Goal: Download file/media

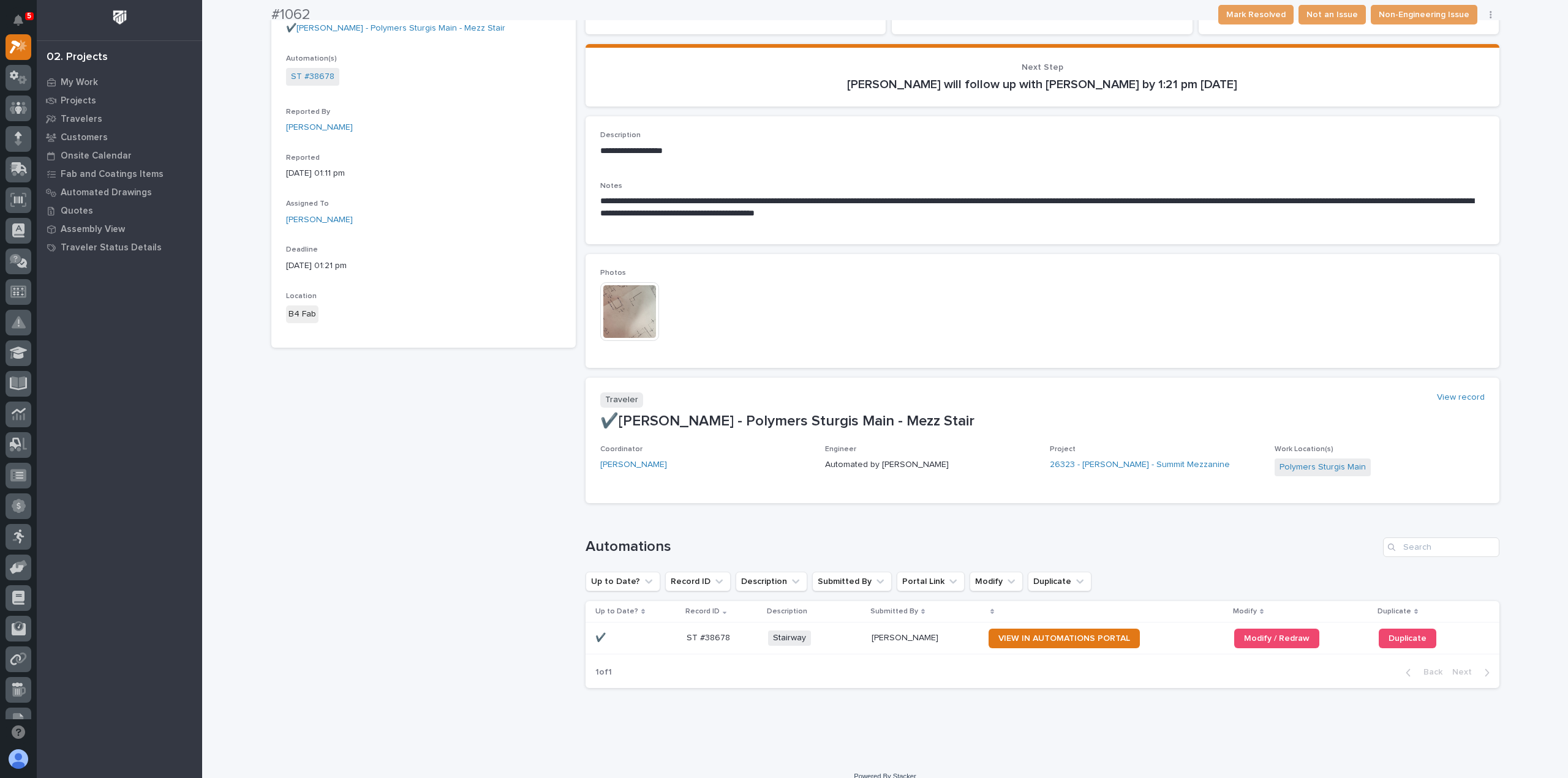
scroll to position [123, 0]
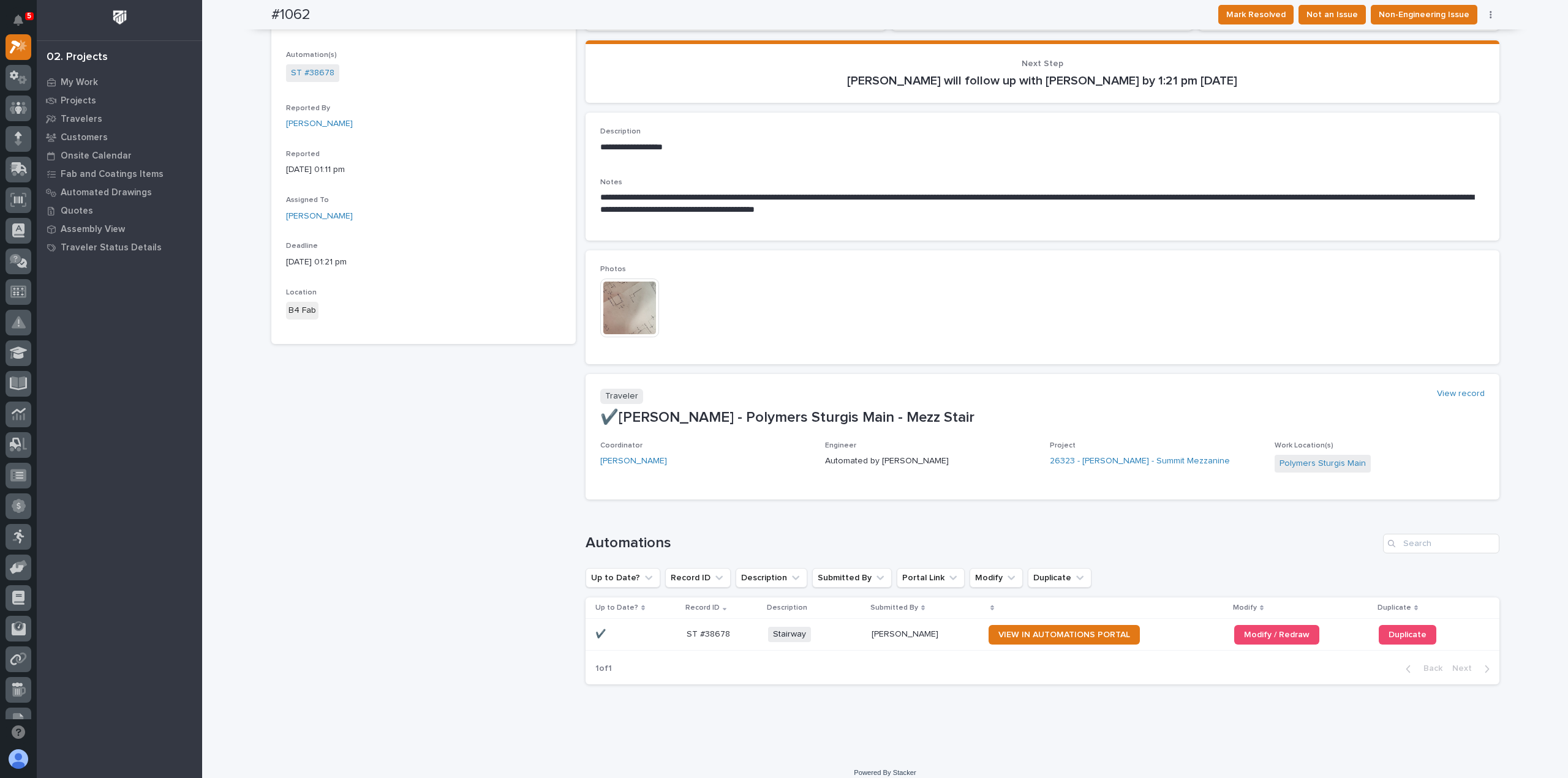
click at [640, 309] on img at bounding box center [629, 307] width 59 height 59
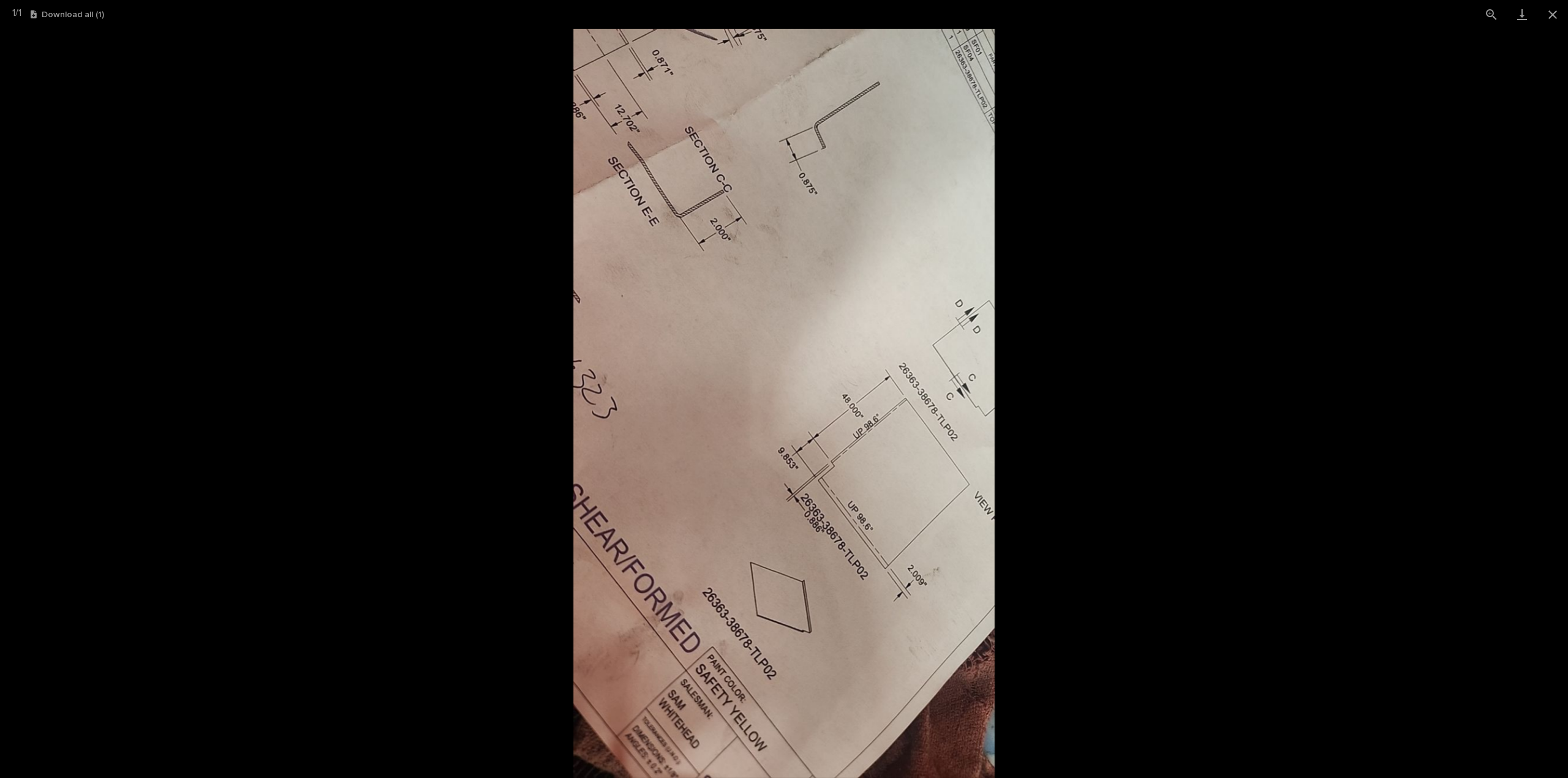
click at [271, 365] on picture at bounding box center [784, 403] width 1568 height 749
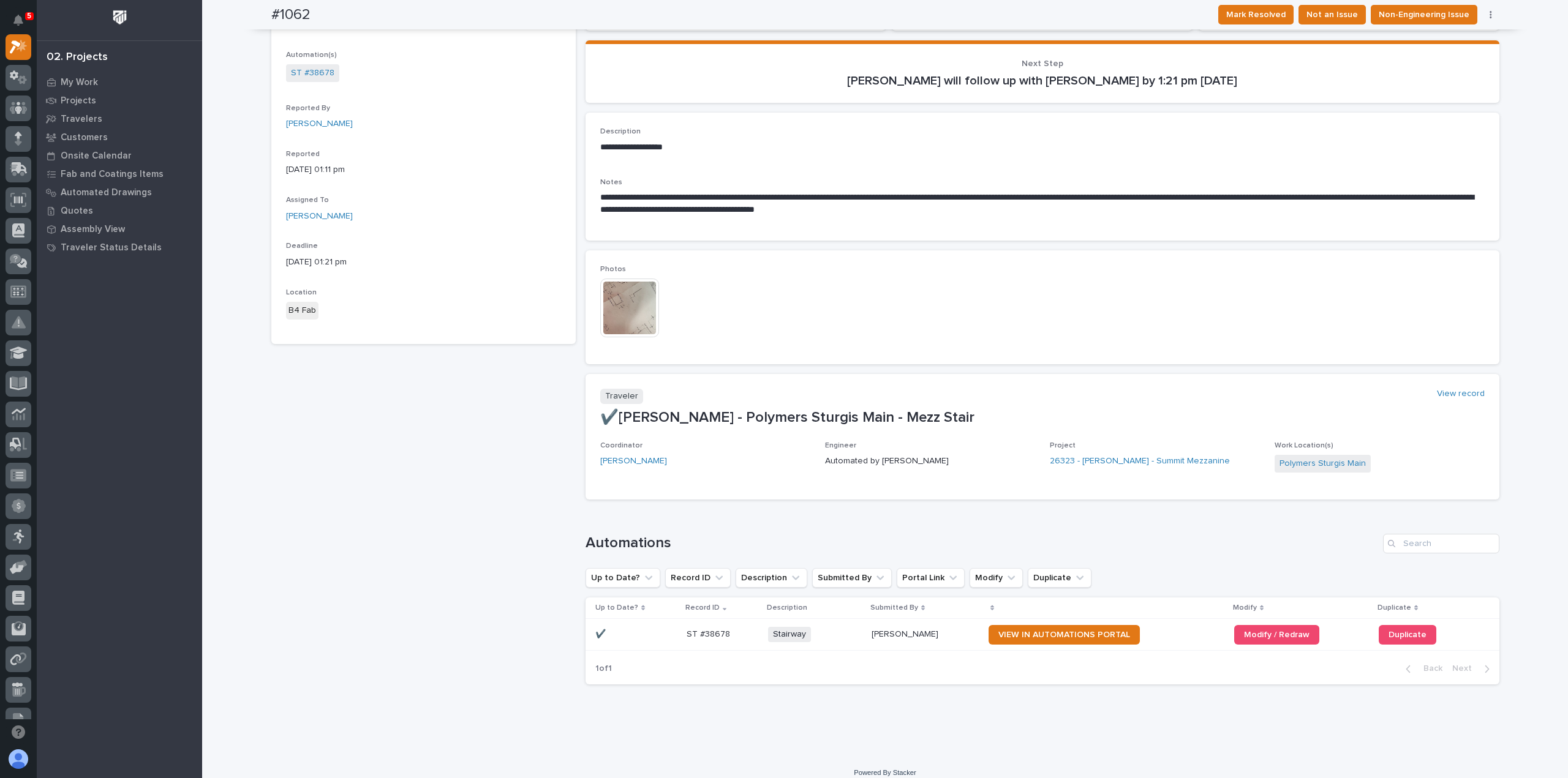
click at [610, 307] on img at bounding box center [629, 307] width 59 height 59
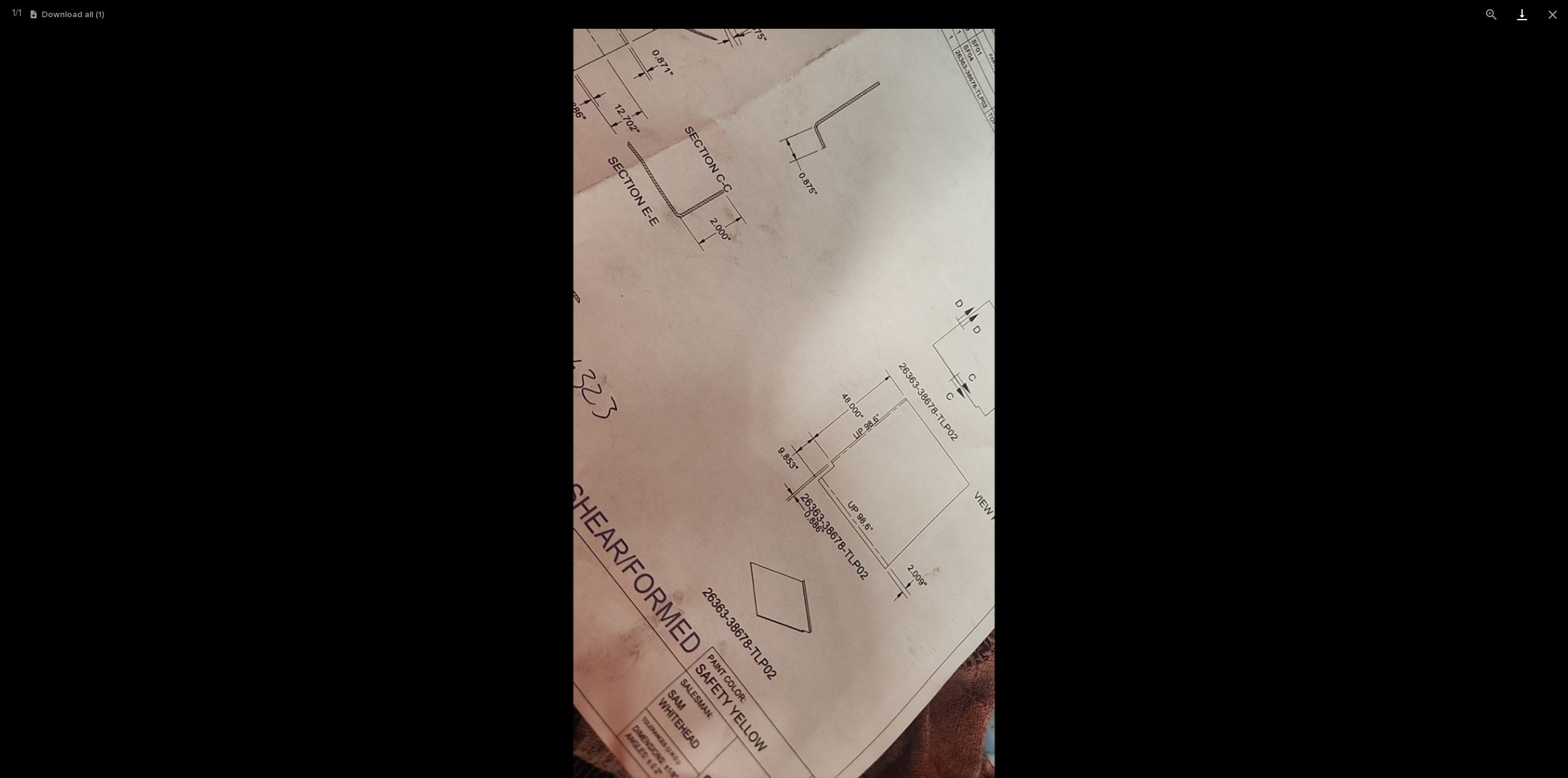
click at [1520, 15] on link "Download" at bounding box center [1522, 14] width 31 height 29
click at [204, 215] on picture at bounding box center [784, 403] width 1568 height 749
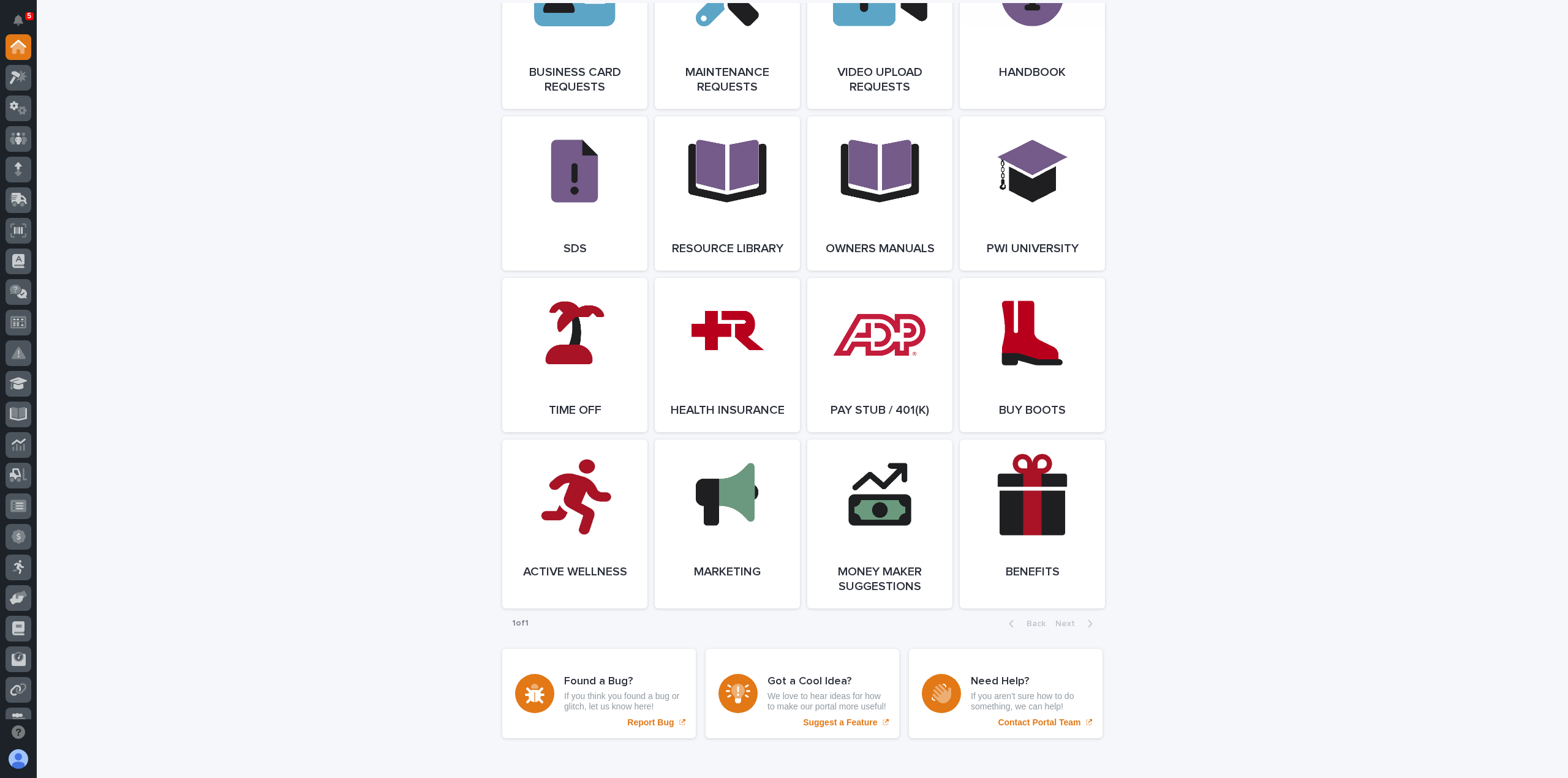
scroll to position [2109, 0]
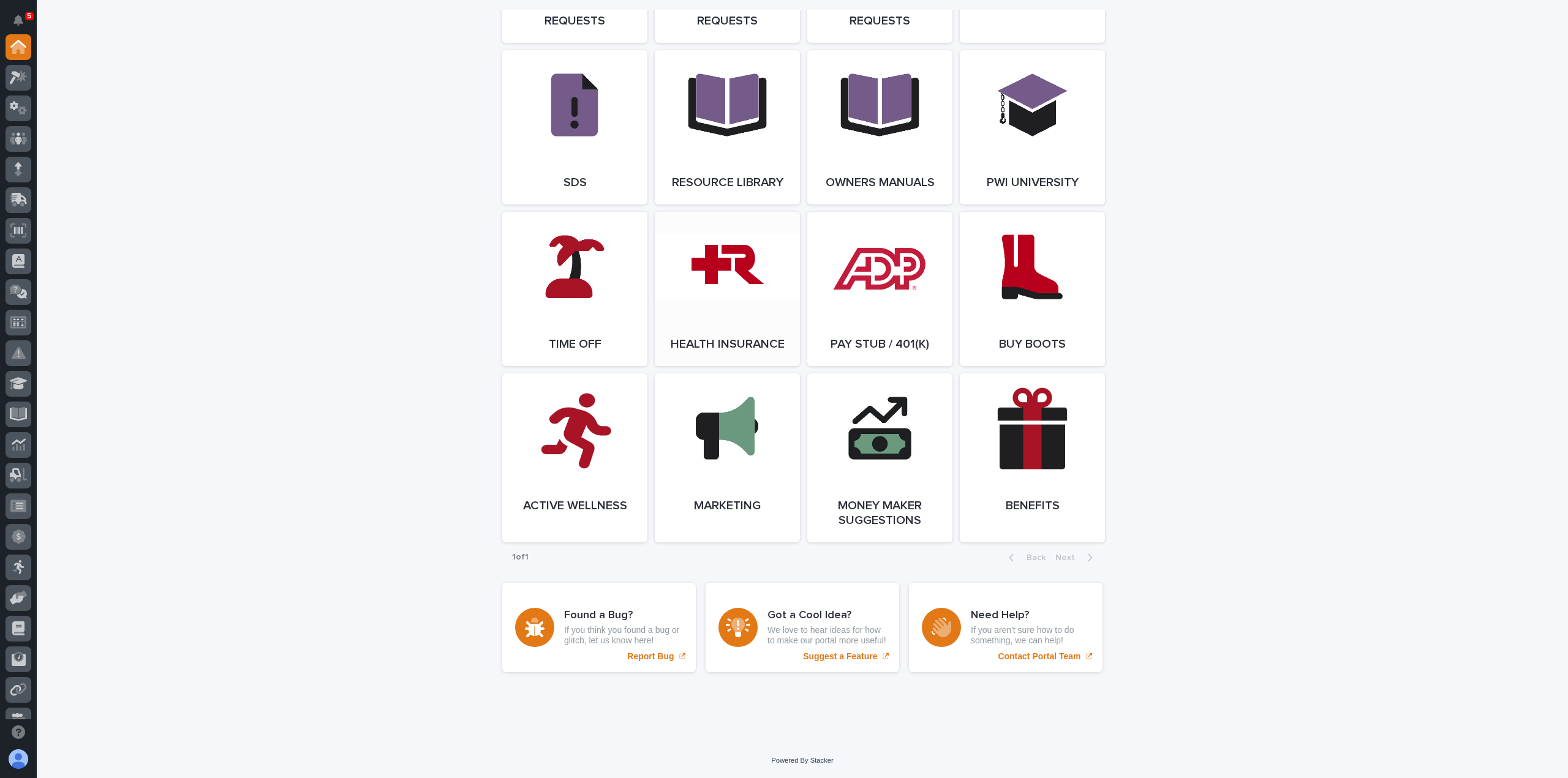
click at [774, 279] on link "Open Link" at bounding box center [727, 289] width 145 height 155
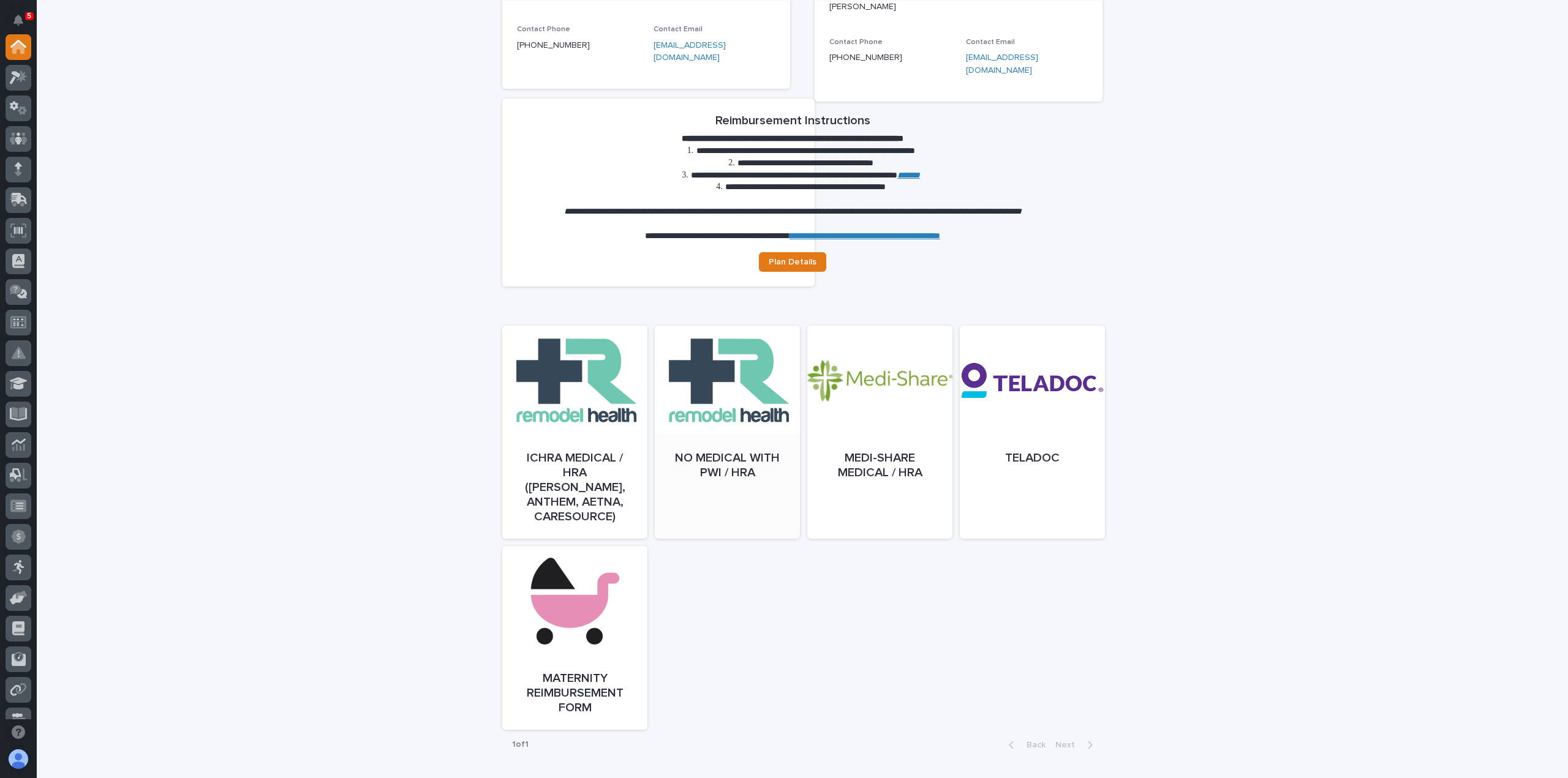
scroll to position [404, 0]
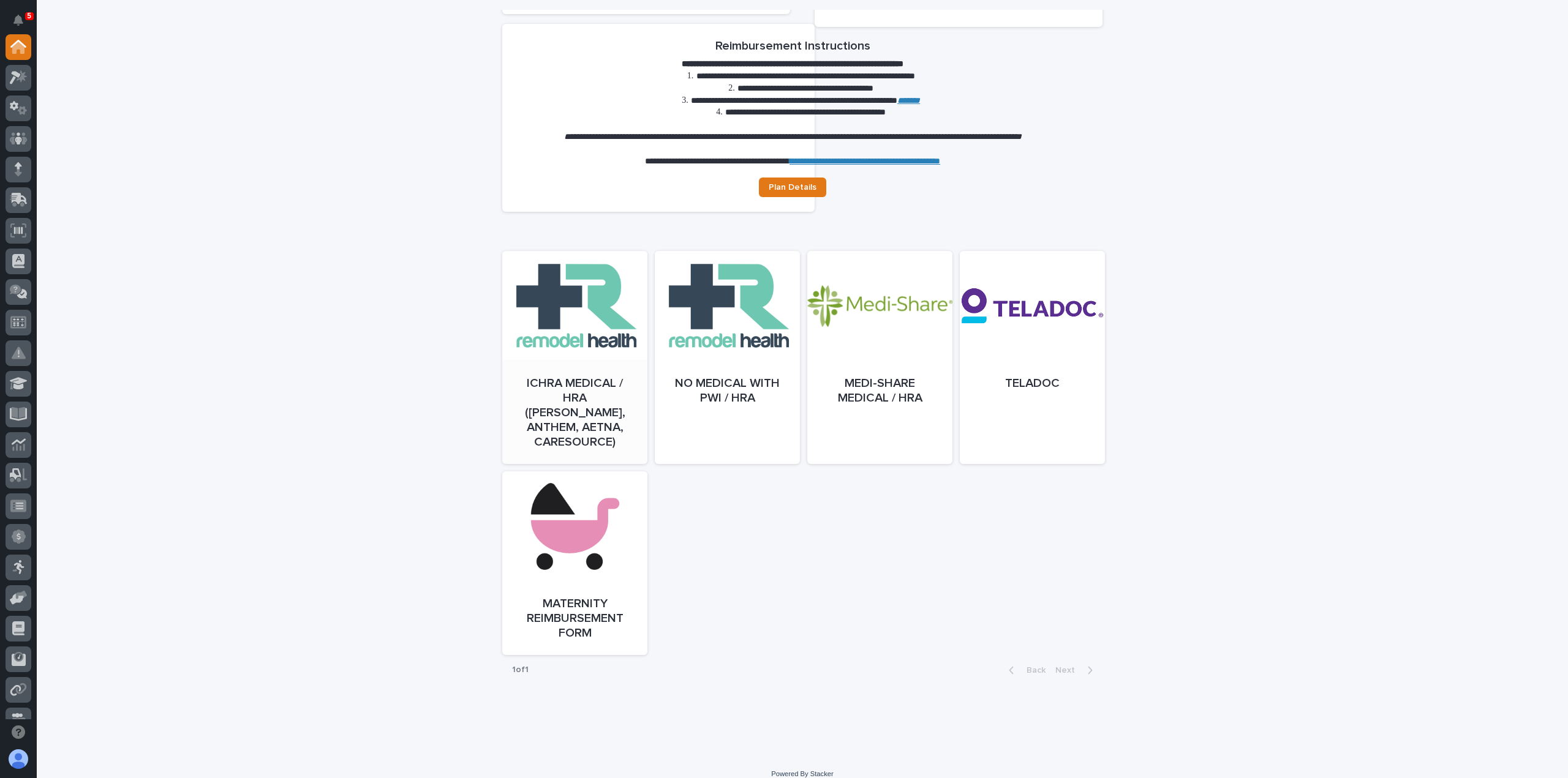
click at [596, 315] on link "Open" at bounding box center [575, 369] width 145 height 213
